Goal: Task Accomplishment & Management: Complete application form

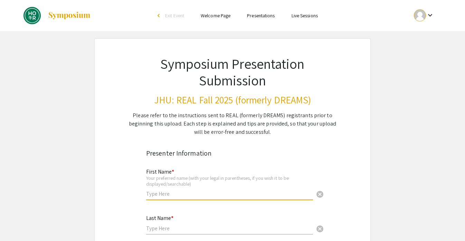
click at [176, 196] on input "text" at bounding box center [229, 193] width 167 height 7
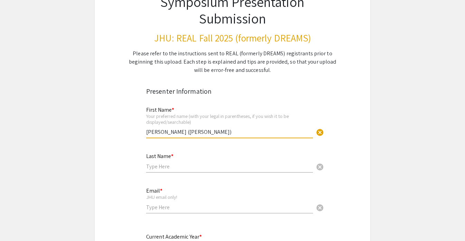
scroll to position [63, 0]
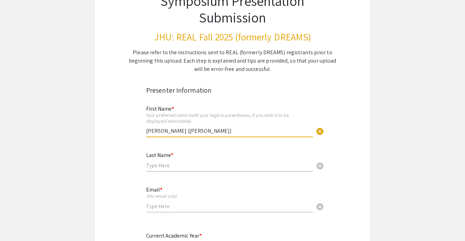
type input "[PERSON_NAME] ([PERSON_NAME])"
click at [185, 166] on input "text" at bounding box center [229, 165] width 167 height 7
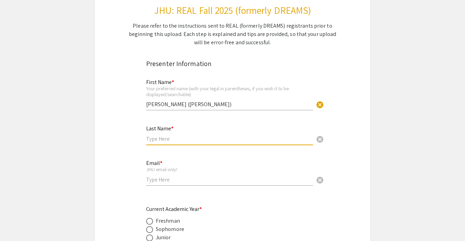
scroll to position [103, 0]
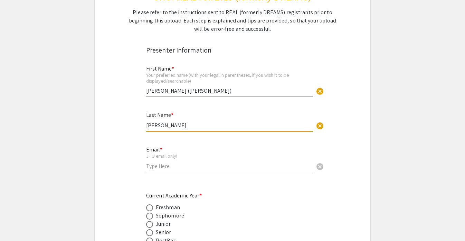
type input "[PERSON_NAME]"
click at [160, 171] on div "Email * JHU email only! cancel" at bounding box center [229, 156] width 167 height 32
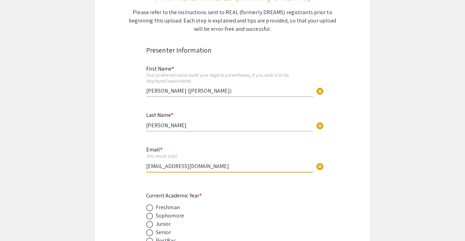
scroll to position [152, 0]
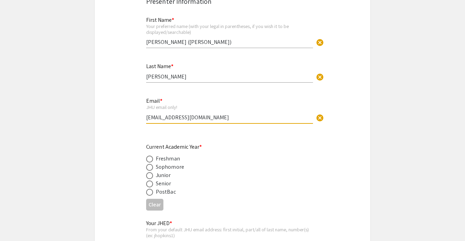
type input "[EMAIL_ADDRESS][DOMAIN_NAME]"
click at [154, 184] on label at bounding box center [151, 183] width 10 height 7
click at [153, 184] on input "radio" at bounding box center [149, 183] width 7 height 7
radio input "true"
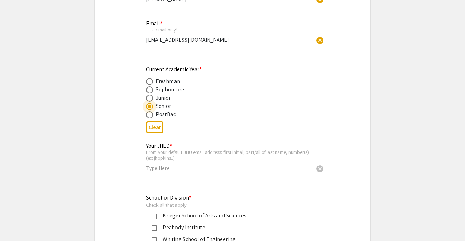
scroll to position [238, 0]
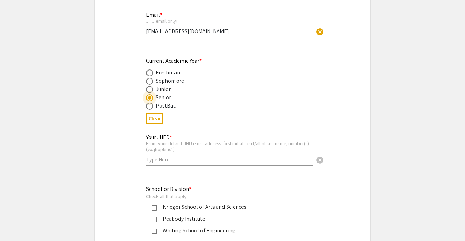
click at [164, 162] on input "text" at bounding box center [229, 159] width 167 height 7
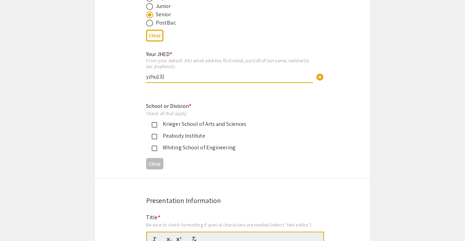
scroll to position [321, 0]
type input "yzhu131"
click at [161, 124] on div "Krieger School of Arts and Sciences" at bounding box center [229, 123] width 145 height 8
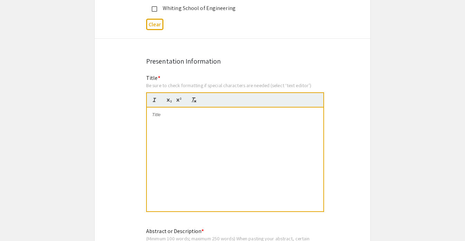
scroll to position [461, 0]
click at [164, 192] on div at bounding box center [235, 158] width 176 height 104
click at [216, 149] on div at bounding box center [235, 158] width 176 height 104
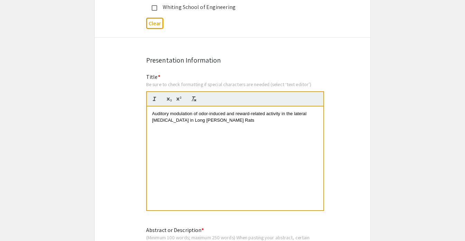
scroll to position [0, 0]
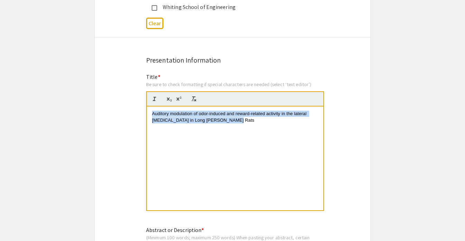
drag, startPoint x: 152, startPoint y: 117, endPoint x: 244, endPoint y: 141, distance: 95.1
click at [248, 141] on div "Auditory modulation of odor-induced and reward-related activity in the lateral …" at bounding box center [235, 158] width 176 height 104
click at [244, 141] on div "Auditory modulation of odor-induced and reward-related activity in the lateral …" at bounding box center [235, 158] width 176 height 104
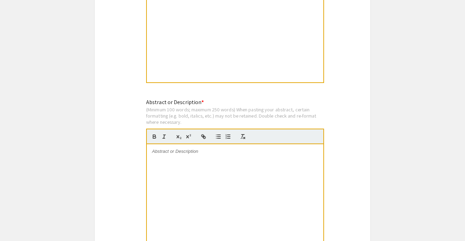
scroll to position [590, 0]
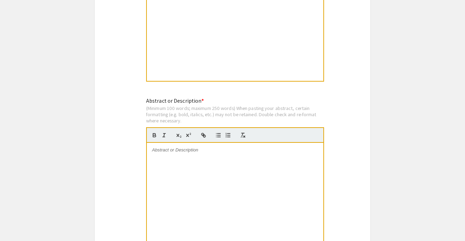
click at [232, 174] on div at bounding box center [235, 195] width 176 height 104
click at [235, 164] on div at bounding box center [235, 195] width 176 height 104
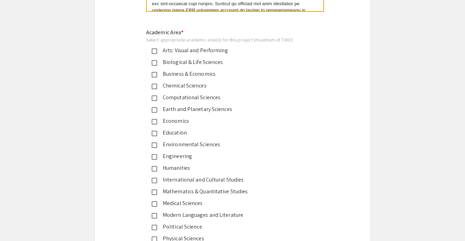
scroll to position [822, 0]
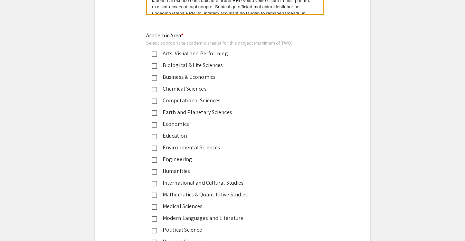
click at [209, 65] on div "Biological & Life Sciences" at bounding box center [229, 65] width 145 height 8
click at [170, 207] on div "Medical Sciences" at bounding box center [229, 206] width 145 height 8
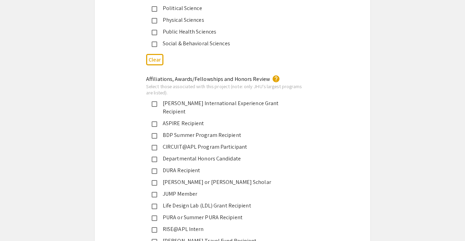
scroll to position [1039, 0]
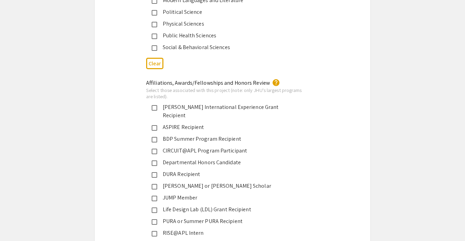
click at [235, 158] on div "Departmental Honors Candidate" at bounding box center [229, 162] width 145 height 8
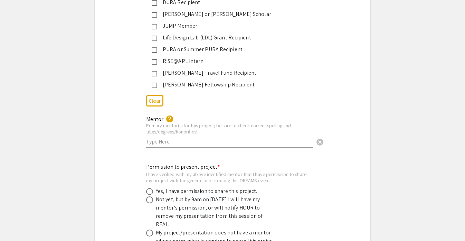
scroll to position [1212, 0]
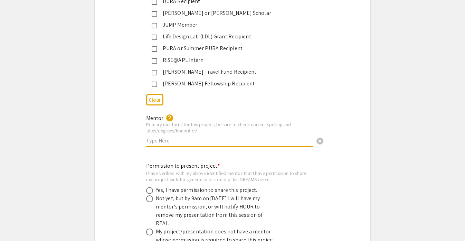
click at [244, 137] on input "text" at bounding box center [229, 140] width 167 height 7
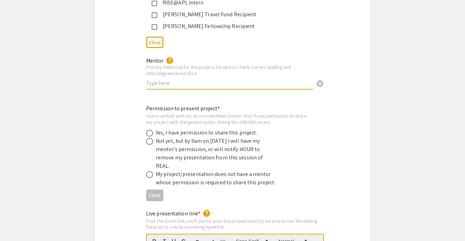
scroll to position [1270, 0]
click at [151, 129] on span at bounding box center [149, 132] width 7 height 7
click at [151, 129] on input "radio" at bounding box center [149, 132] width 7 height 7
radio input "true"
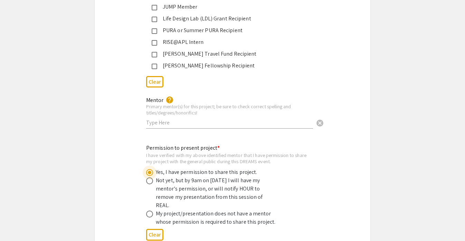
scroll to position [1225, 0]
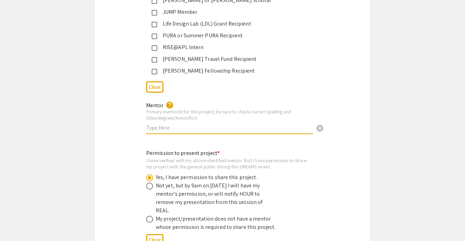
click at [156, 124] on input "text" at bounding box center [229, 127] width 167 height 7
type input "J"
type input "[PERSON_NAME], [PERSON_NAME]"
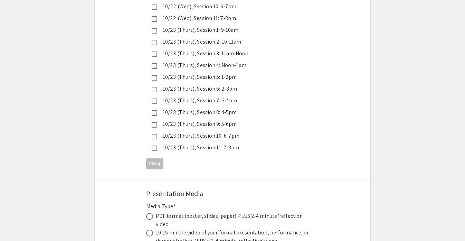
scroll to position [1989, 0]
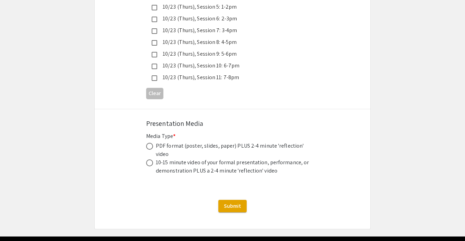
click at [269, 142] on div "PDF format (poster, slides, paper) PLUS 2-4 minute 'reflection' video" at bounding box center [233, 150] width 155 height 17
click at [152, 143] on span at bounding box center [149, 146] width 7 height 7
click at [152, 143] on input "radio" at bounding box center [149, 146] width 7 height 7
radio input "true"
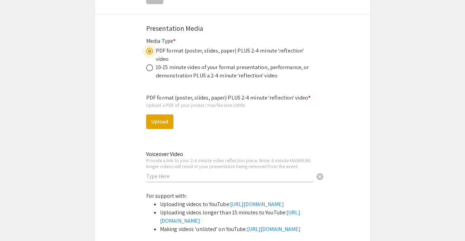
scroll to position [2083, 0]
click at [162, 115] on button "Upload" at bounding box center [159, 122] width 27 height 15
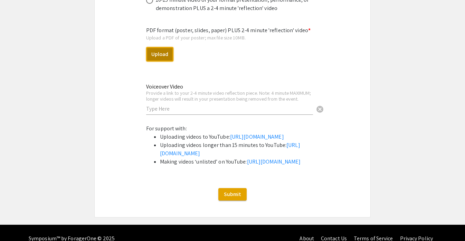
scroll to position [2132, 0]
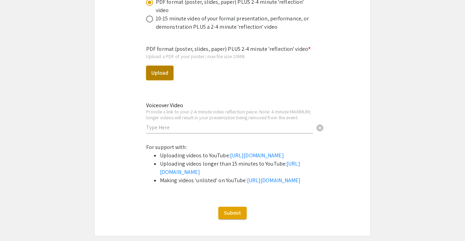
click at [167, 66] on button "Upload" at bounding box center [159, 73] width 27 height 15
click at [163, 66] on button "Upload" at bounding box center [159, 73] width 27 height 15
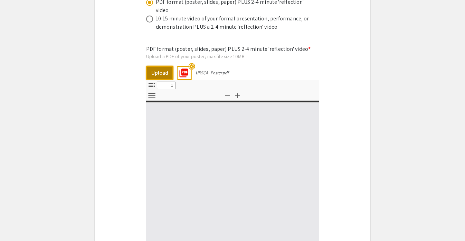
select select "custom"
type input "0"
select select "custom"
type input "1"
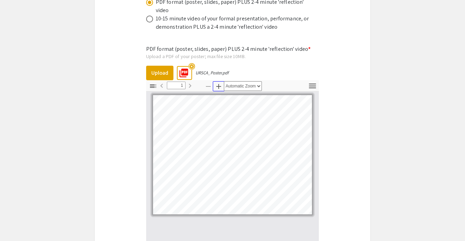
click at [219, 82] on icon "button" at bounding box center [218, 86] width 8 height 8
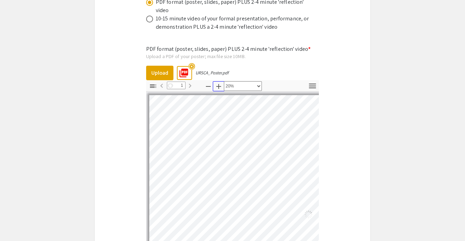
click at [219, 82] on icon "button" at bounding box center [218, 86] width 8 height 8
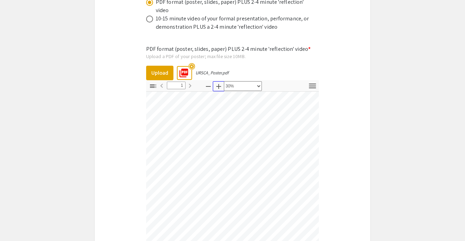
scroll to position [113, 138]
click at [221, 82] on icon "button" at bounding box center [218, 86] width 8 height 8
select select "custom"
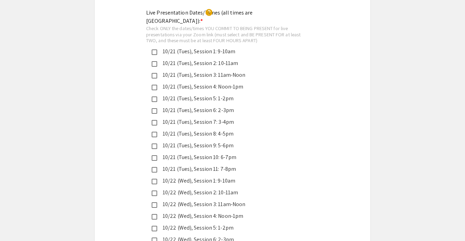
scroll to position [1638, 0]
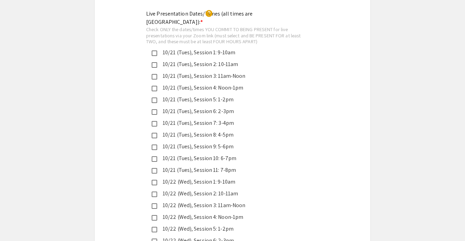
click at [155, 121] on mat-pseudo-checkbox at bounding box center [155, 124] width 6 height 6
click at [156, 121] on mat-pseudo-checkbox at bounding box center [155, 124] width 6 height 6
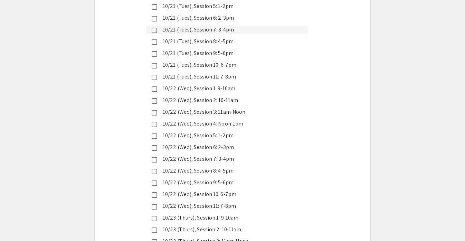
scroll to position [1733, 0]
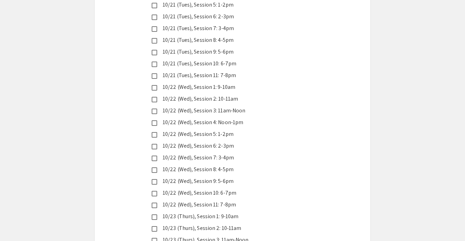
click at [152, 179] on mat-pseudo-checkbox at bounding box center [155, 182] width 6 height 6
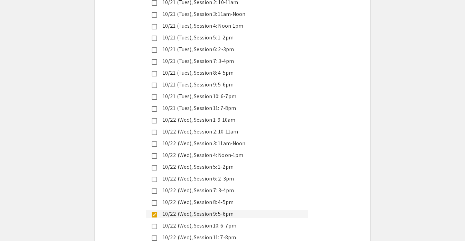
scroll to position [1655, 0]
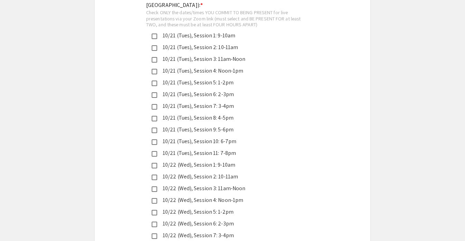
click at [227, 125] on div "10/21 (Tues), Session 9: 5-6pm" at bounding box center [229, 129] width 145 height 8
click at [230, 125] on div "10/21 (Tues), Session 9: 5-6pm" at bounding box center [229, 129] width 145 height 8
click at [232, 125] on div "10/21 (Tues), Session 9: 5-6pm" at bounding box center [229, 129] width 145 height 8
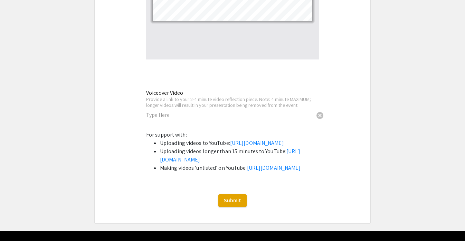
click at [206, 111] on input "text" at bounding box center [229, 114] width 167 height 7
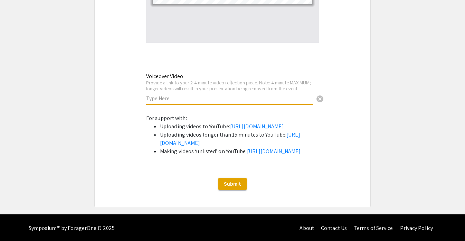
scroll to position [2345, 0]
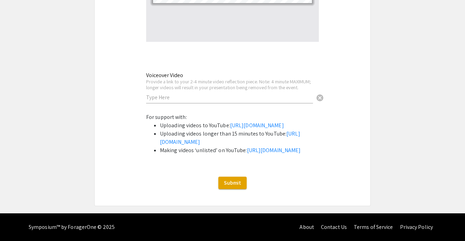
click at [186, 94] on input "text" at bounding box center [229, 97] width 167 height 7
paste input "[URL][DOMAIN_NAME]"
type input "[URL][DOMAIN_NAME]"
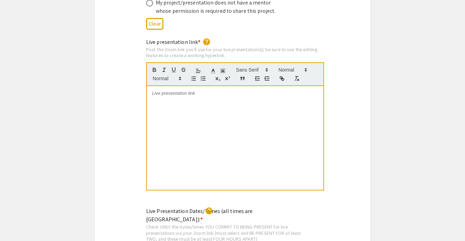
scroll to position [1370, 0]
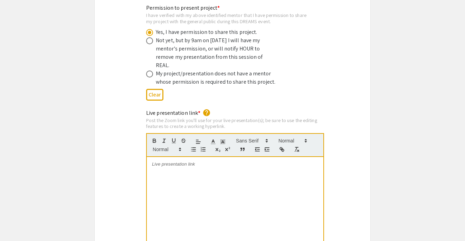
click at [185, 172] on div at bounding box center [235, 209] width 176 height 104
drag, startPoint x: 287, startPoint y: 150, endPoint x: 148, endPoint y: 151, distance: 138.8
click at [148, 157] on div "[URL][DOMAIN_NAME]" at bounding box center [235, 209] width 176 height 104
click at [284, 146] on icon "button" at bounding box center [282, 149] width 6 height 6
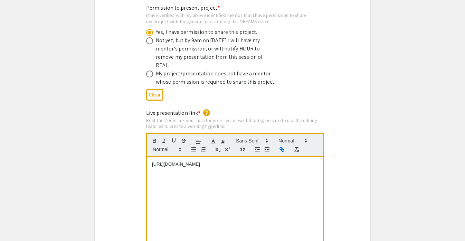
type input "[URL][DOMAIN_NAME]"
click at [286, 161] on p "[URL][DOMAIN_NAME]" at bounding box center [235, 164] width 166 height 6
drag, startPoint x: 286, startPoint y: 150, endPoint x: 150, endPoint y: 151, distance: 136.1
click at [150, 157] on div "[URL][DOMAIN_NAME]" at bounding box center [235, 209] width 176 height 104
click at [244, 157] on div "[URL][DOMAIN_NAME]" at bounding box center [235, 209] width 176 height 104
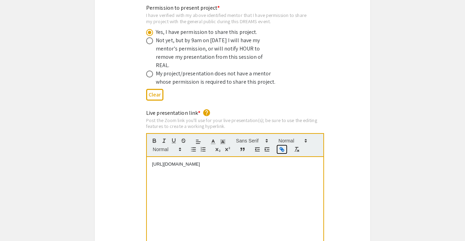
click at [280, 147] on icon "button" at bounding box center [281, 148] width 2 height 2
click at [287, 161] on p "[URL][DOMAIN_NAME]" at bounding box center [235, 164] width 166 height 6
click at [287, 133] on div at bounding box center [235, 145] width 178 height 24
click at [281, 148] on line "button" at bounding box center [281, 148] width 1 height 1
drag, startPoint x: 284, startPoint y: 151, endPoint x: 161, endPoint y: 144, distance: 123.5
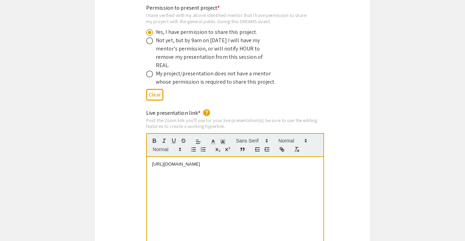
click at [161, 157] on div "[URL][DOMAIN_NAME]" at bounding box center [235, 209] width 176 height 104
click at [185, 167] on div "[URL][DOMAIN_NAME]" at bounding box center [235, 209] width 176 height 104
drag, startPoint x: 282, startPoint y: 148, endPoint x: 144, endPoint y: 151, distance: 138.8
click at [144, 151] on div "Live presentation link * help Post the Zoom link you'll use for your live prese…" at bounding box center [232, 190] width 183 height 162
click at [280, 147] on icon "button" at bounding box center [281, 148] width 2 height 2
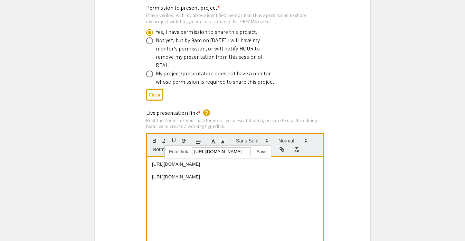
click at [263, 149] on link at bounding box center [259, 151] width 16 height 5
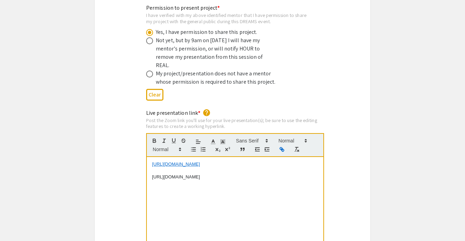
click at [293, 167] on p at bounding box center [235, 170] width 166 height 6
drag, startPoint x: 292, startPoint y: 162, endPoint x: 148, endPoint y: 163, distance: 144.4
click at [148, 163] on div "[URL][DOMAIN_NAME] [URL][DOMAIN_NAME]" at bounding box center [235, 209] width 176 height 104
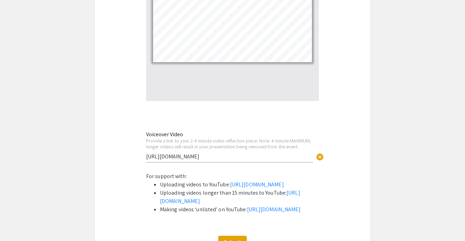
scroll to position [2362, 0]
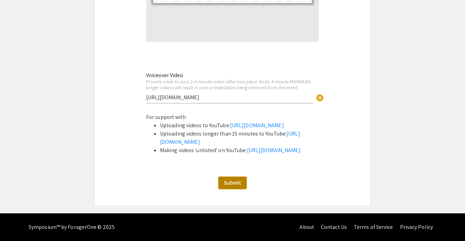
click at [236, 182] on span "Submit" at bounding box center [232, 182] width 17 height 7
